Goal: Information Seeking & Learning: Learn about a topic

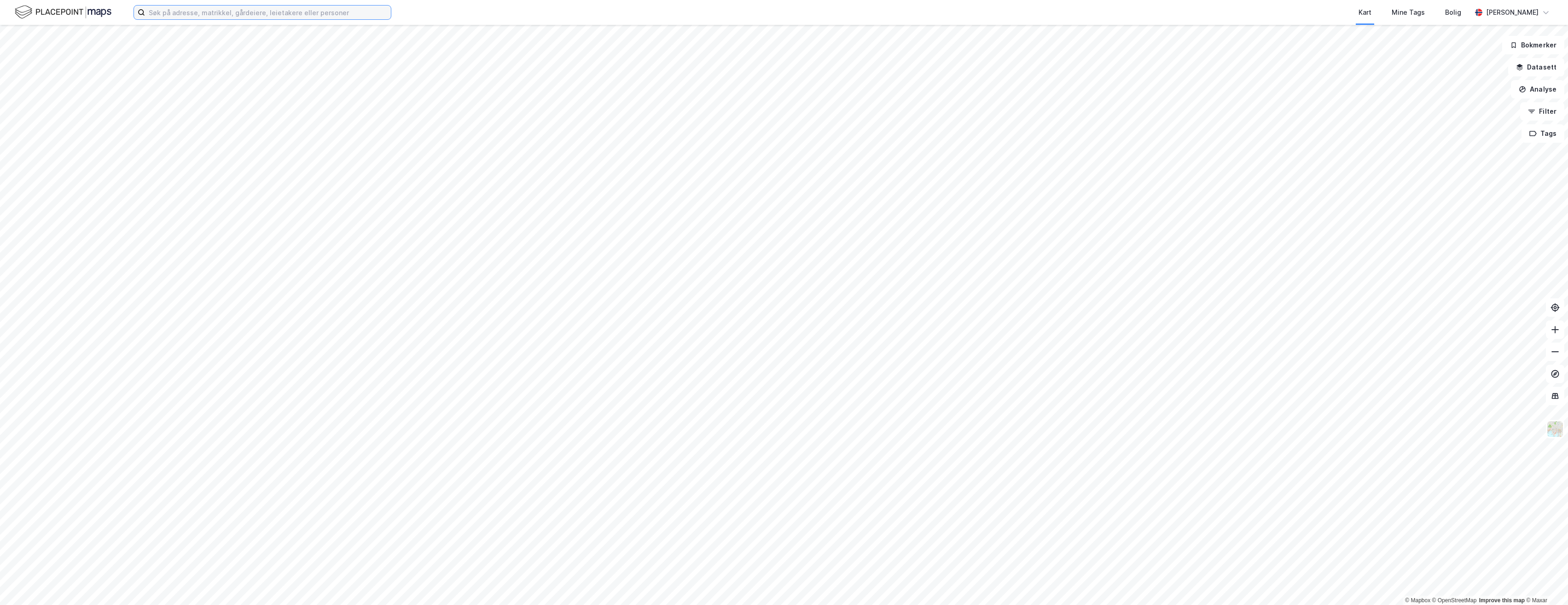
click at [313, 12] on input at bounding box center [268, 12] width 246 height 14
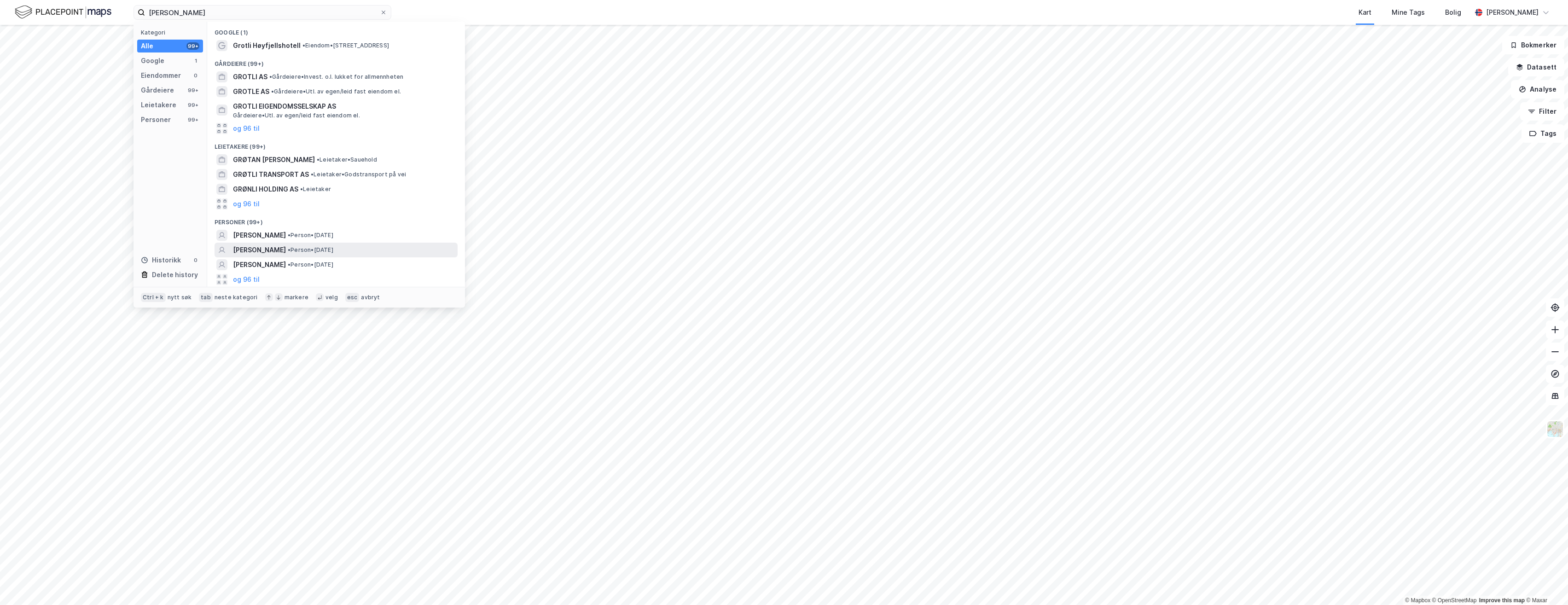
click at [271, 249] on span "[PERSON_NAME]" at bounding box center [260, 250] width 53 height 11
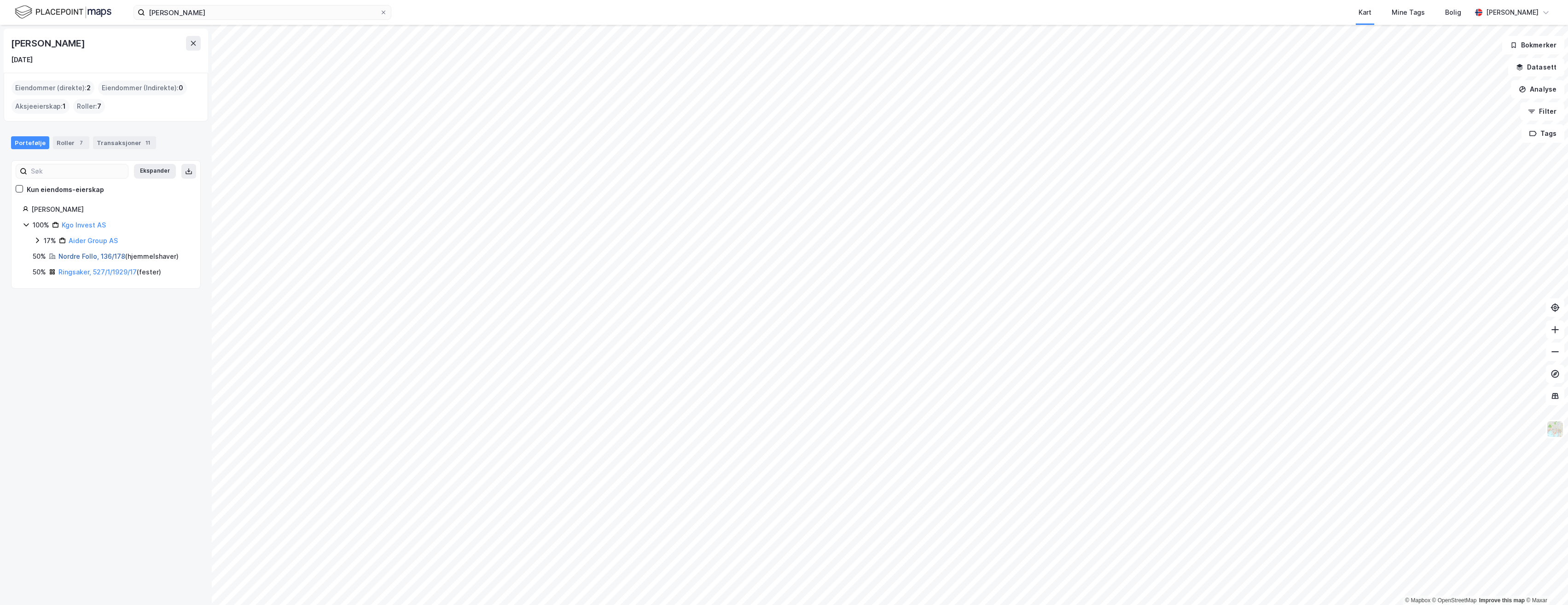
click at [87, 255] on link "Nordre Follo, 136/178" at bounding box center [91, 257] width 67 height 8
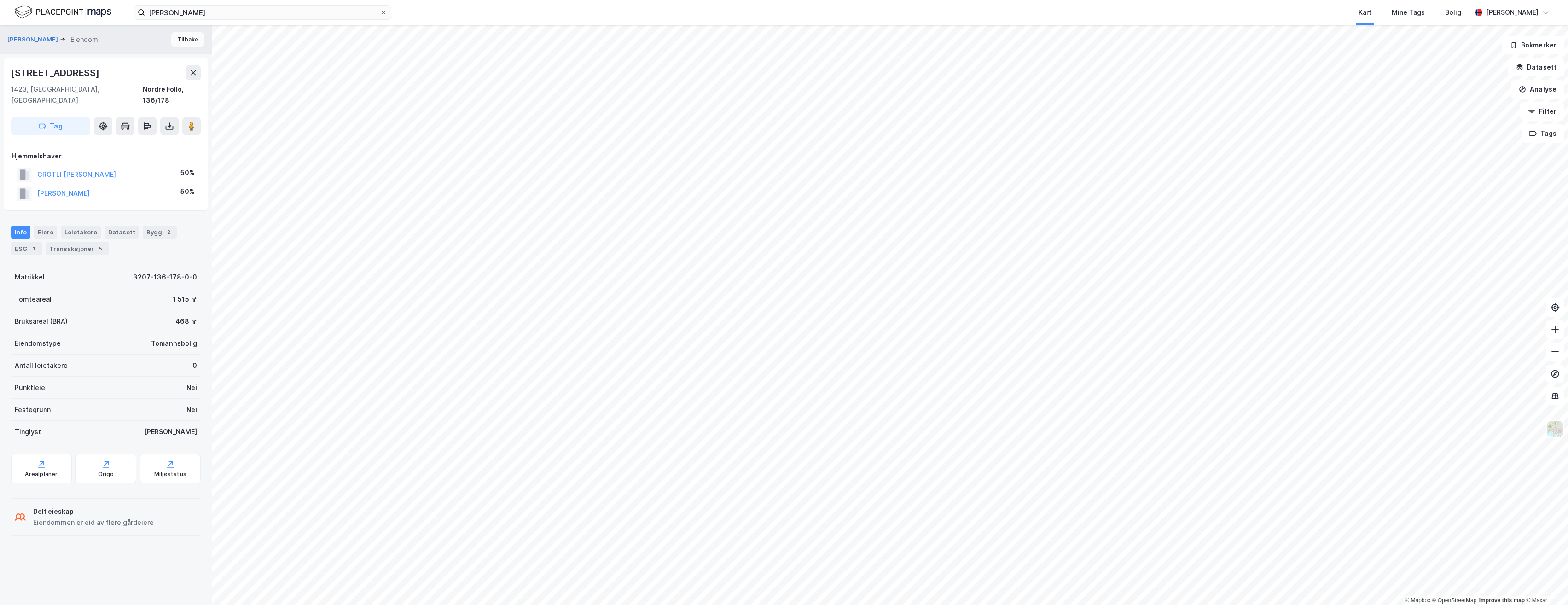
click at [181, 42] on button "Tilbake" at bounding box center [188, 40] width 33 height 15
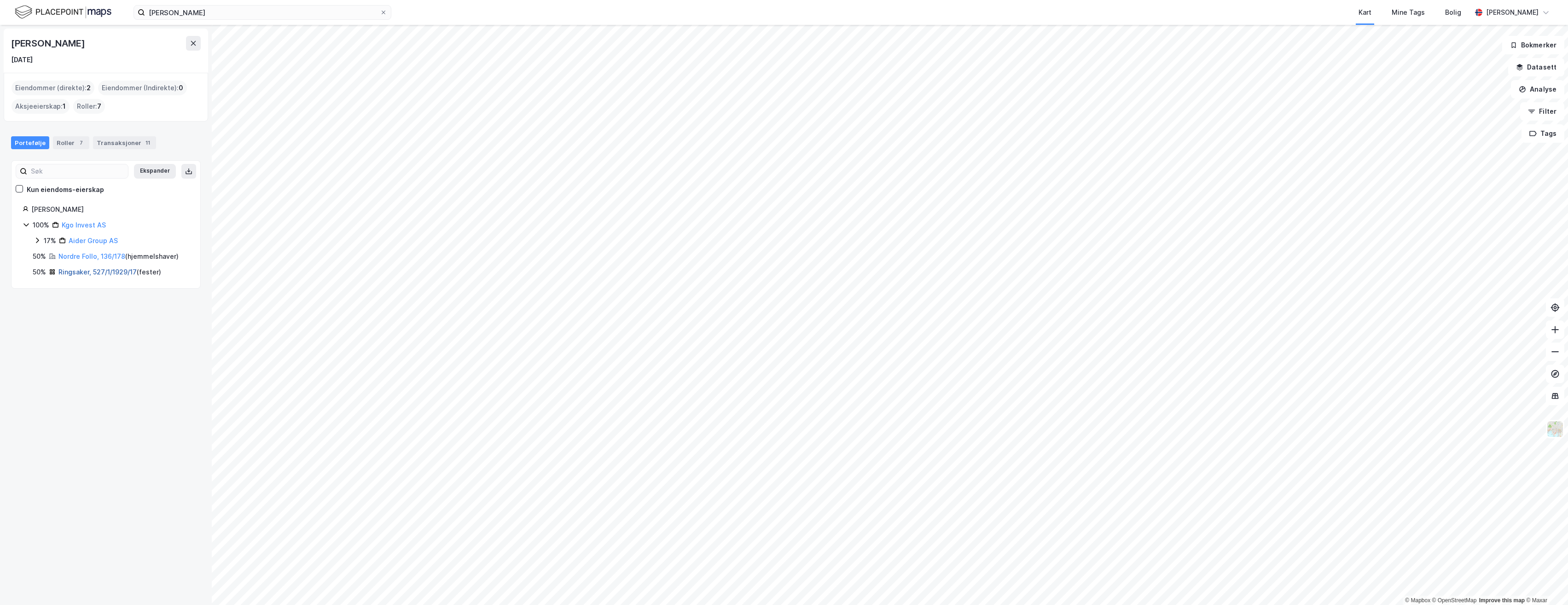
click at [76, 272] on link "Ringsaker, 527/1/1929/17" at bounding box center [97, 272] width 78 height 8
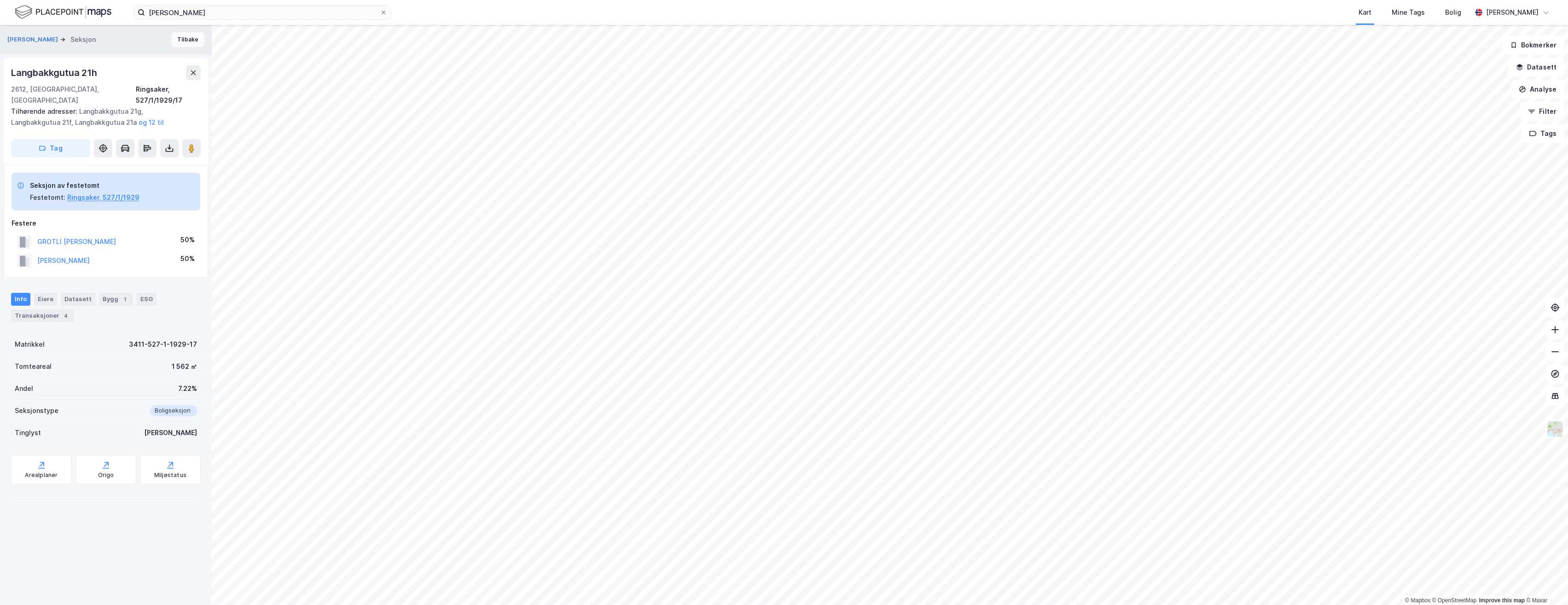
click at [175, 38] on button "Tilbake" at bounding box center [188, 40] width 33 height 15
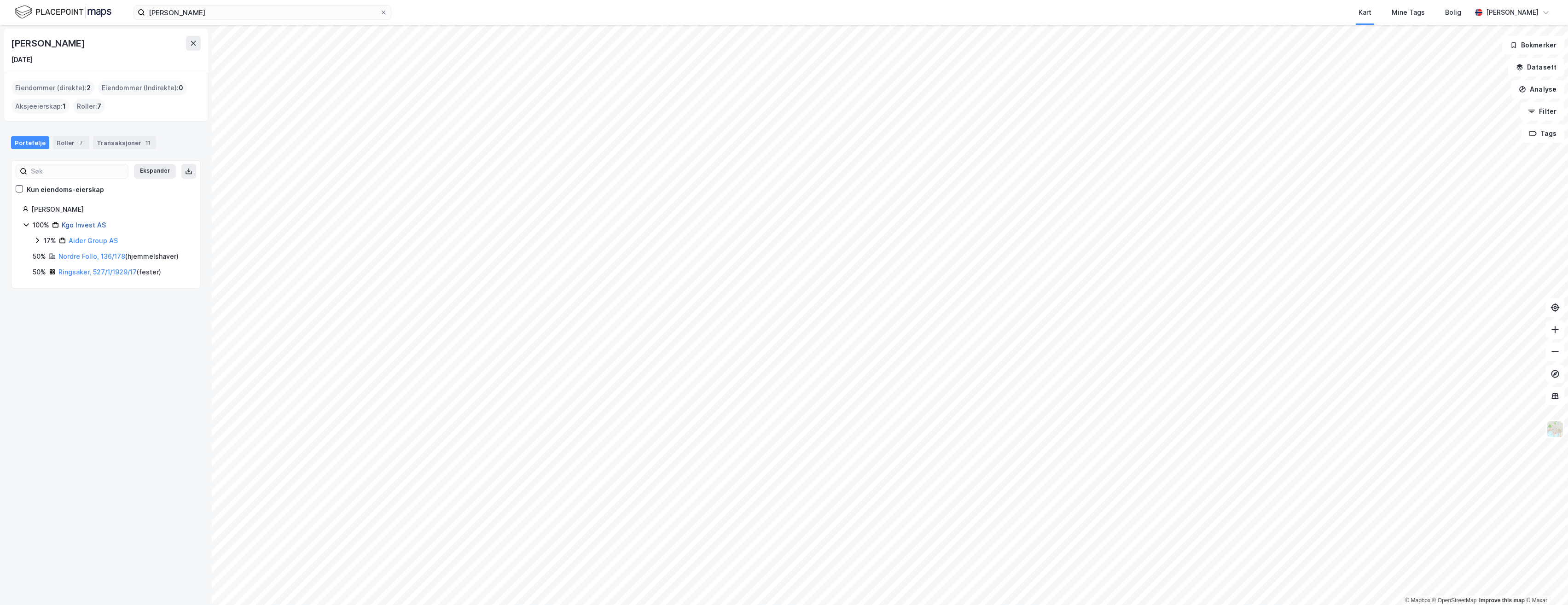
click at [87, 225] on link "Kgo Invest AS" at bounding box center [84, 225] width 44 height 8
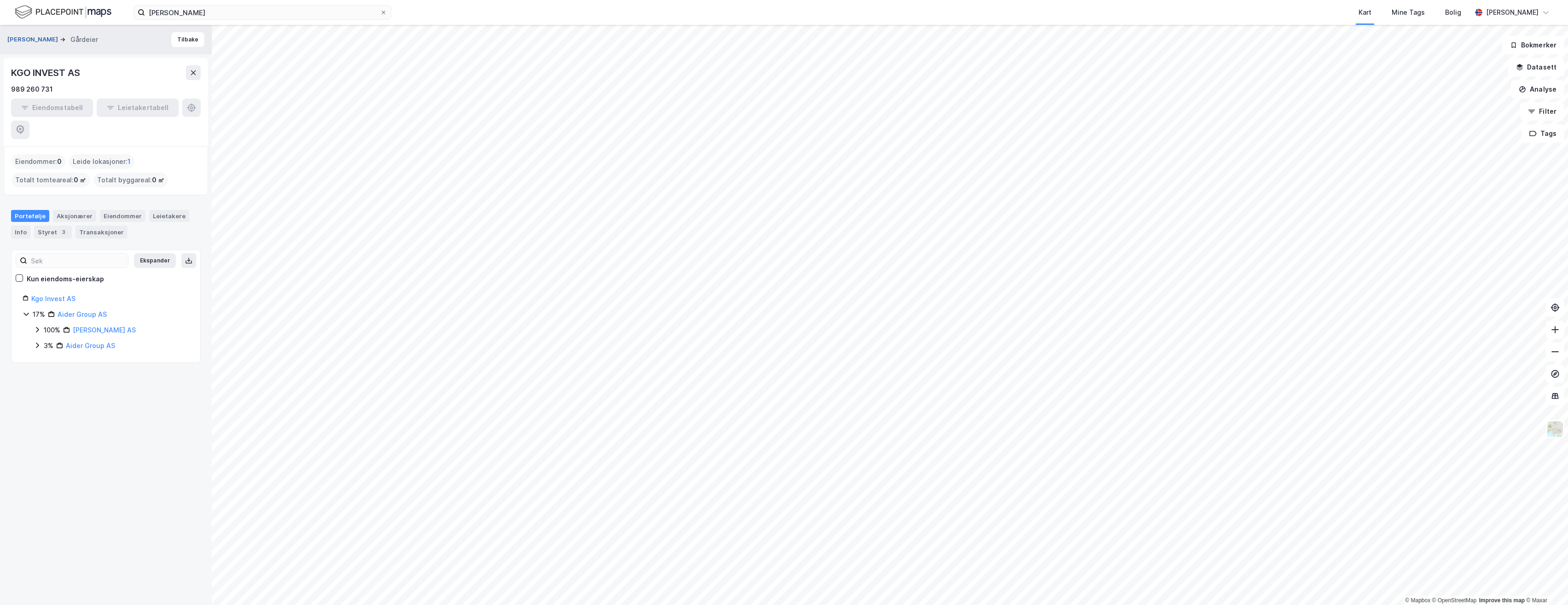
click at [29, 36] on button "[PERSON_NAME]" at bounding box center [33, 40] width 52 height 9
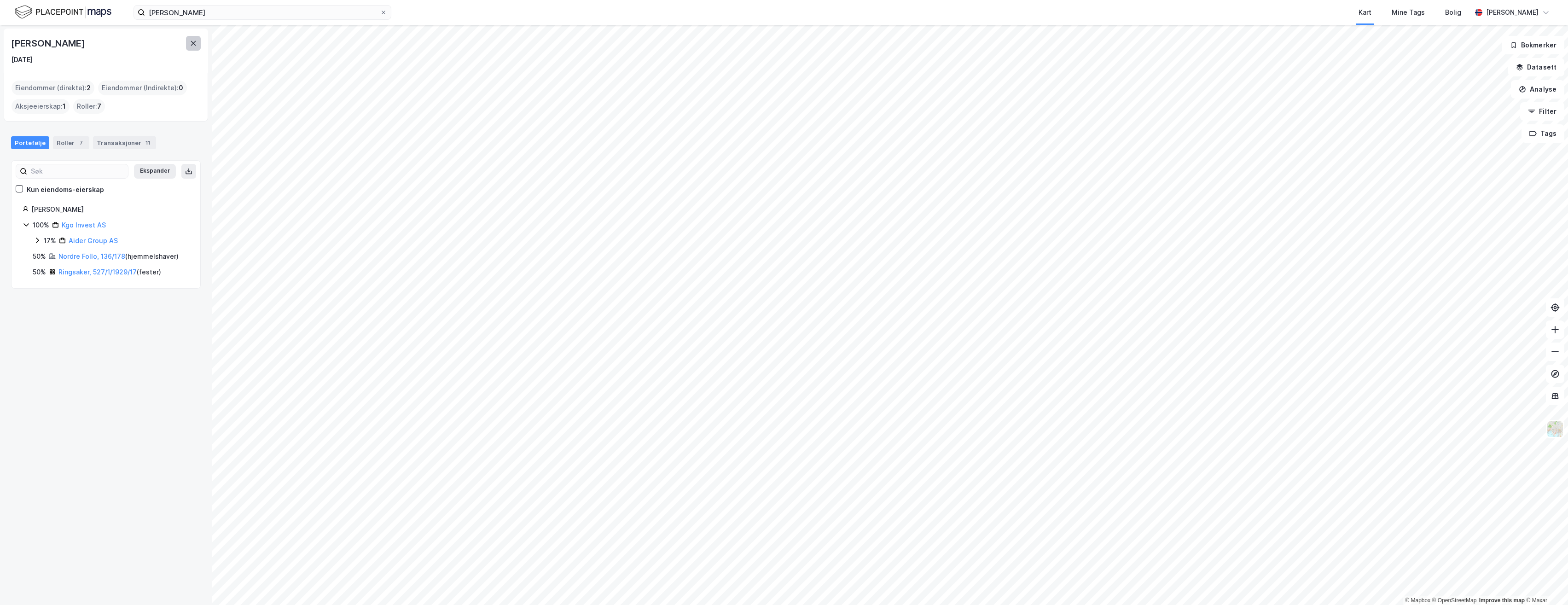
click at [192, 40] on icon at bounding box center [193, 43] width 7 height 7
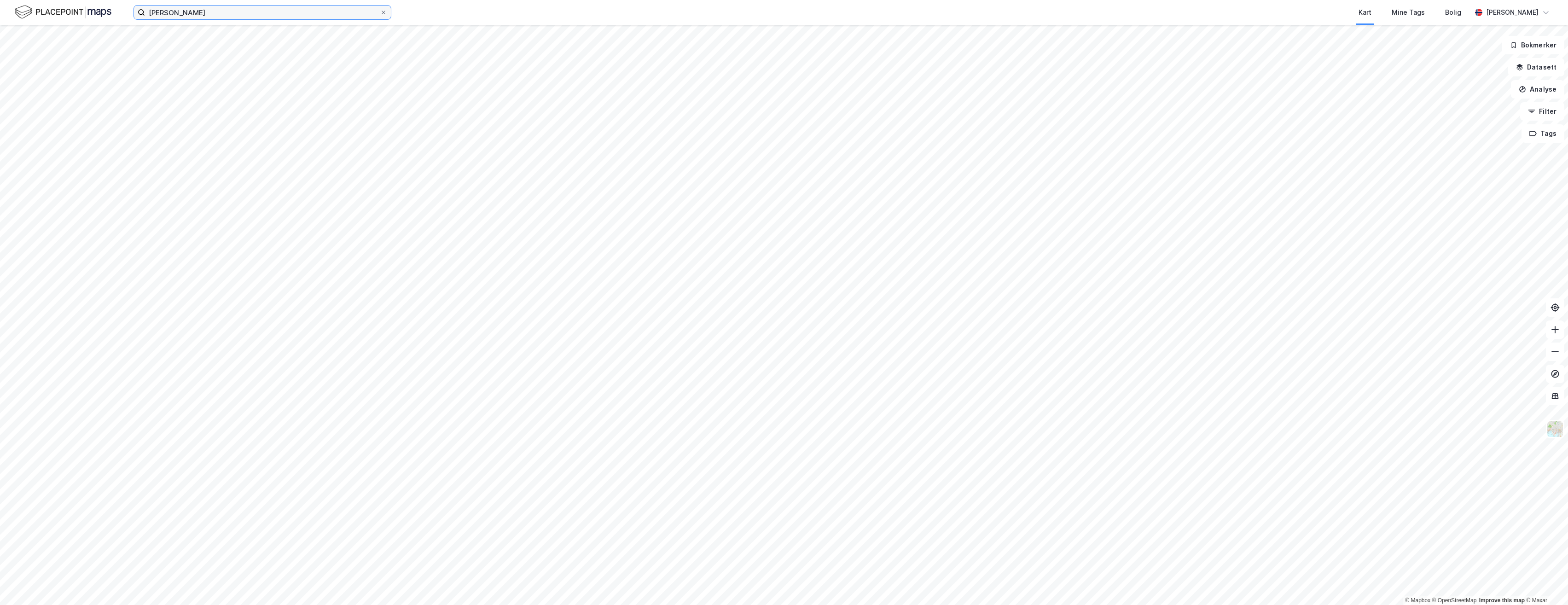
click at [157, 16] on input "[PERSON_NAME]" at bounding box center [262, 12] width 235 height 14
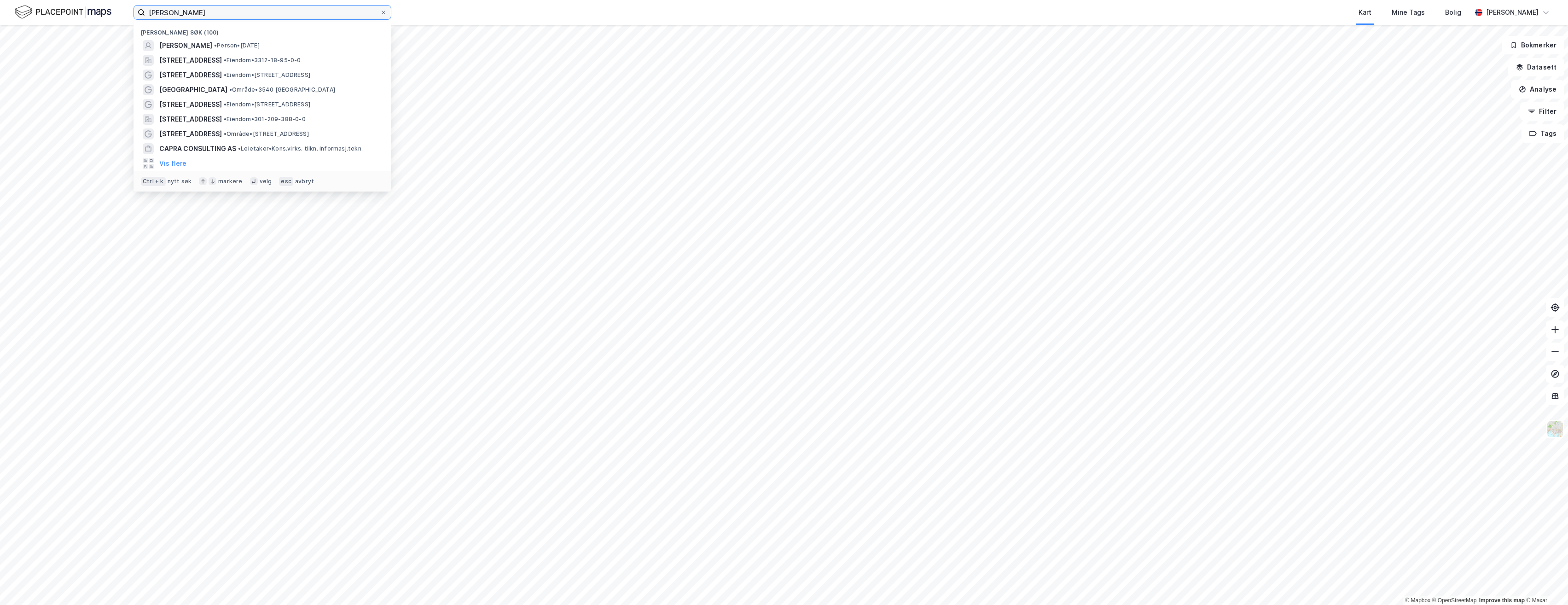
drag, startPoint x: 205, startPoint y: 15, endPoint x: 74, endPoint y: 13, distance: 131.0
click at [109, 17] on div "[PERSON_NAME] søk (100) [PERSON_NAME] • Person • [DATE] [STREET_ADDRESS] • Eien…" at bounding box center [784, 12] width 1568 height 25
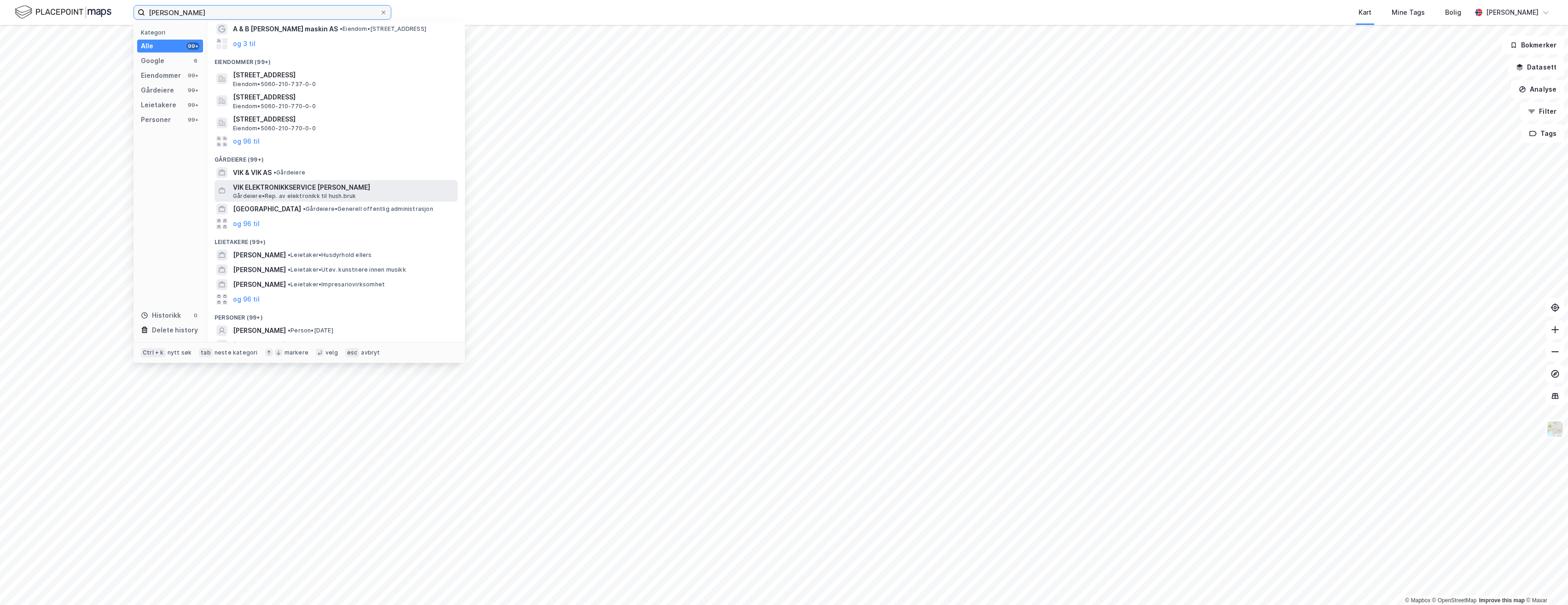
scroll to position [86, 0]
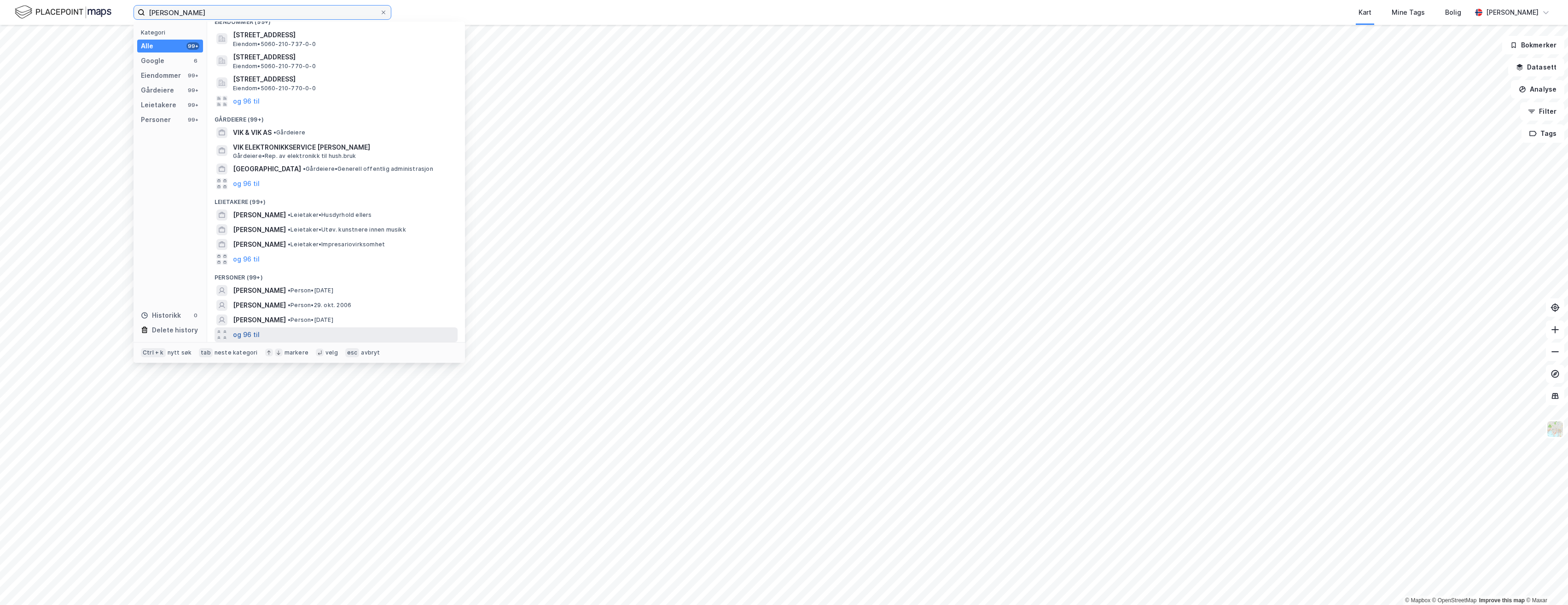
type input "[PERSON_NAME]"
click at [243, 333] on button "og 96 til" at bounding box center [246, 334] width 27 height 11
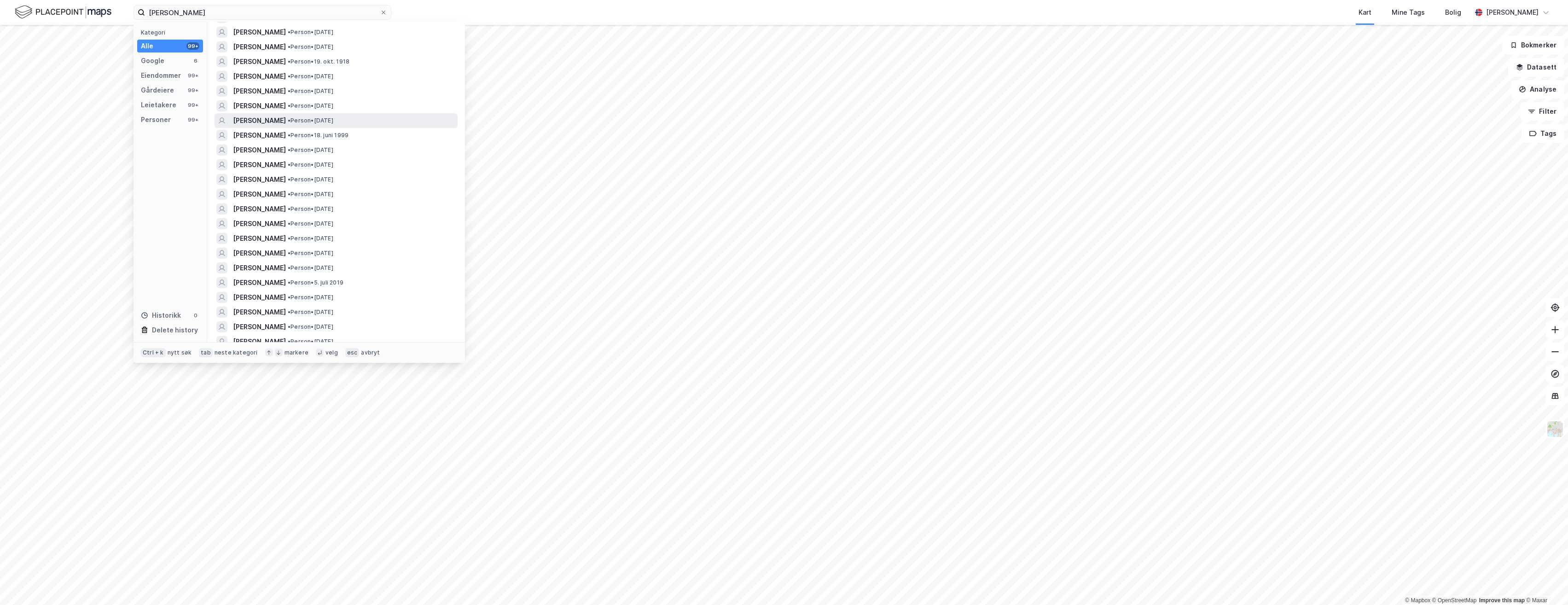
scroll to position [409, 0]
click at [325, 332] on div "[PERSON_NAME] • Person • [DATE]" at bounding box center [344, 336] width 223 height 11
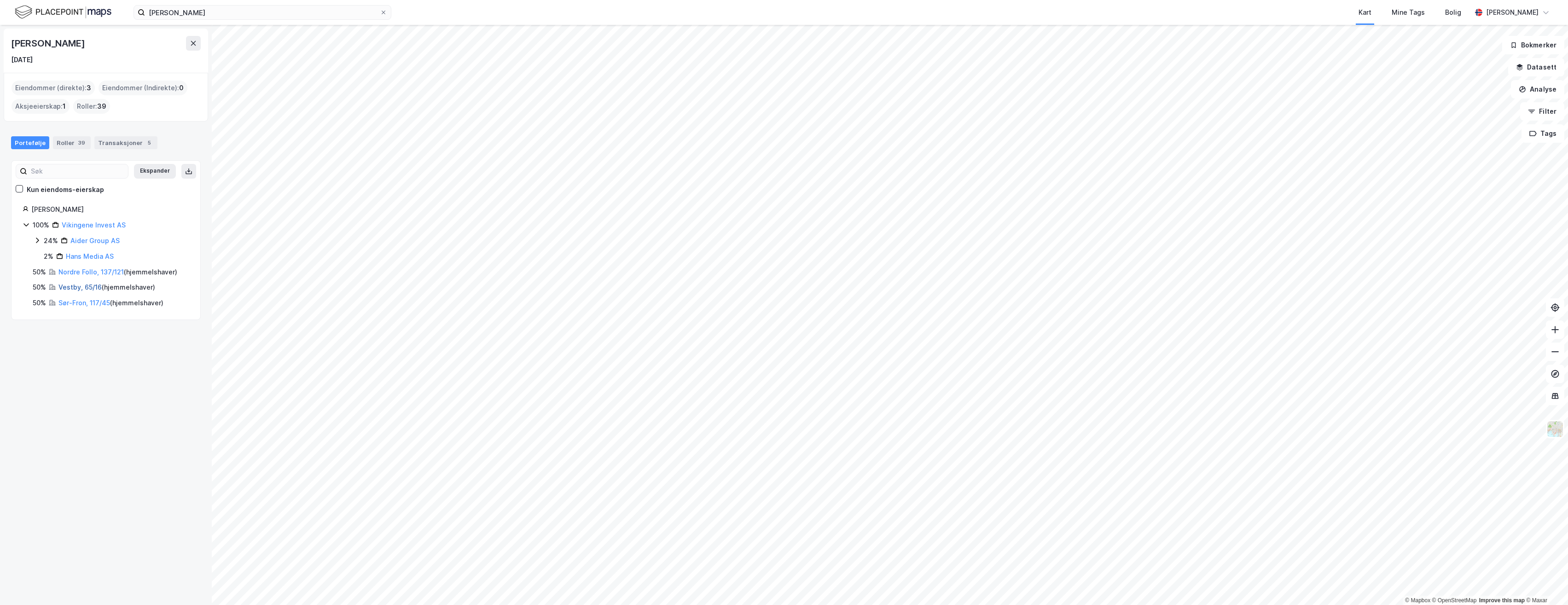
click at [79, 284] on link "Vestby, 65/16" at bounding box center [80, 287] width 43 height 8
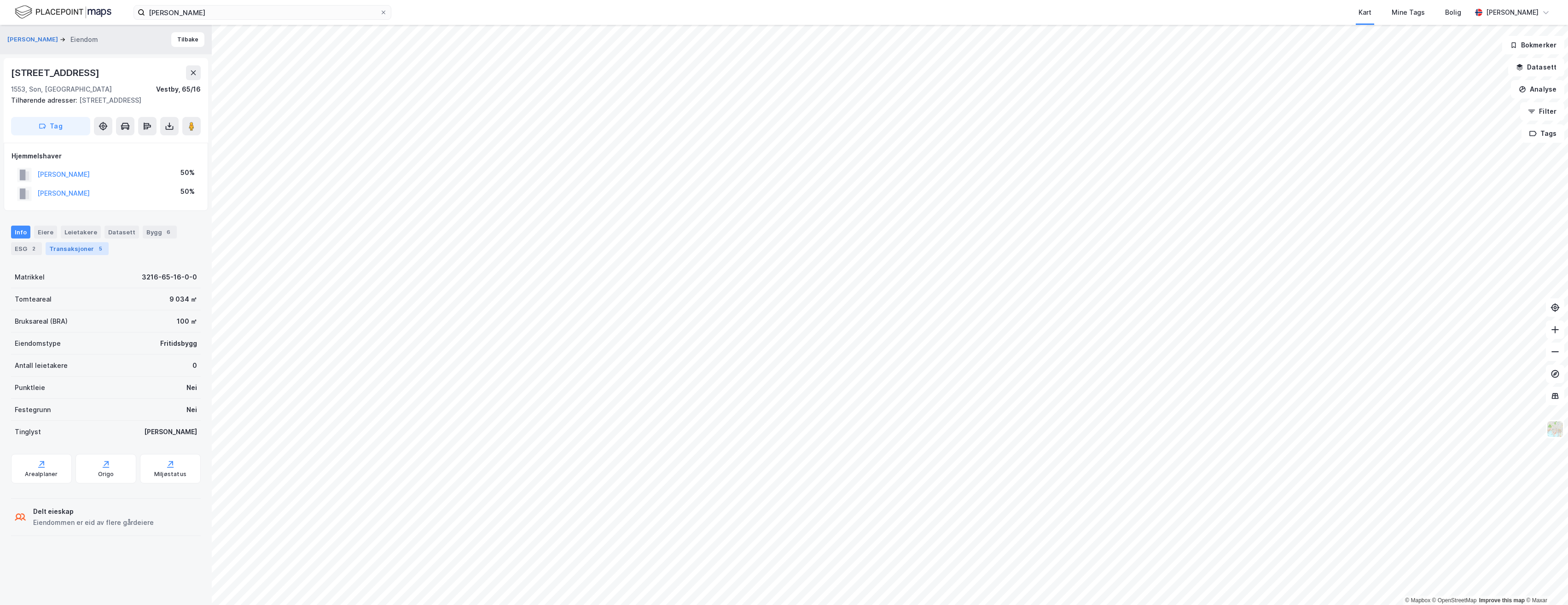
click at [80, 244] on div "Transaksjoner 5" at bounding box center [76, 249] width 63 height 13
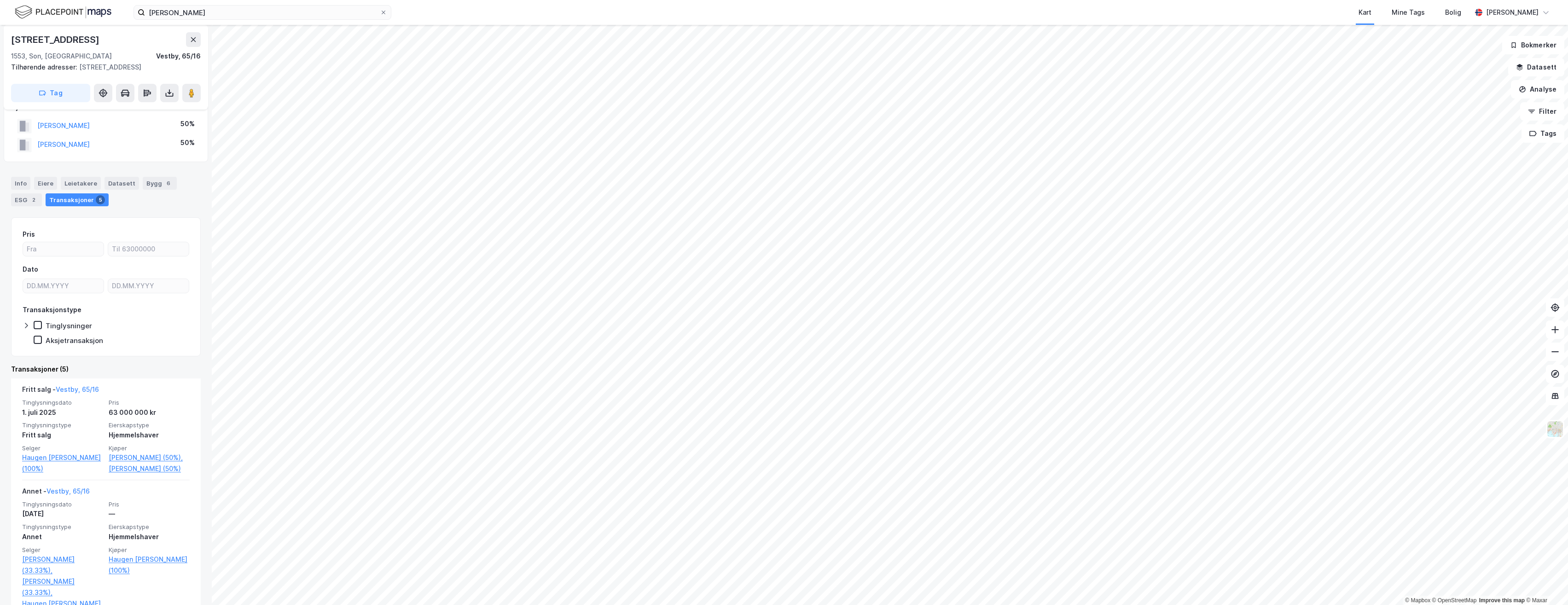
scroll to position [46, 0]
click at [0, 0] on button "[PERSON_NAME]" at bounding box center [0, 0] width 0 height 0
